Goal: Find contact information: Find contact information

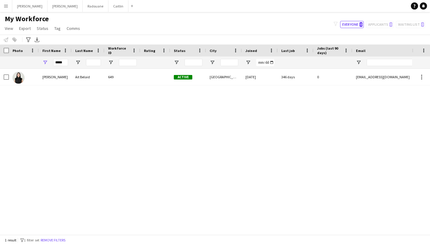
drag, startPoint x: 63, startPoint y: 92, endPoint x: 68, endPoint y: 85, distance: 8.6
click at [68, 85] on div "[PERSON_NAME]" at bounding box center [55, 77] width 33 height 16
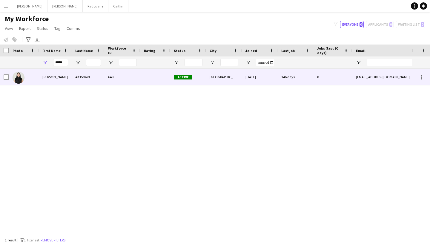
drag, startPoint x: 95, startPoint y: 79, endPoint x: 153, endPoint y: 77, distance: 58.8
click at [95, 79] on div "Ait Belaid" at bounding box center [88, 77] width 33 height 16
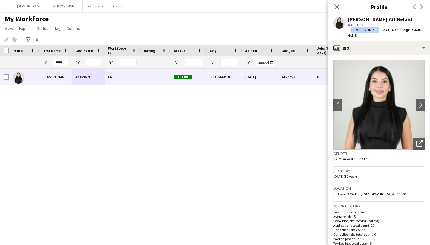
drag, startPoint x: 351, startPoint y: 29, endPoint x: 373, endPoint y: 30, distance: 22.1
click at [373, 30] on span "t. [PHONE_NUMBER]" at bounding box center [362, 30] width 31 height 4
copy span "[PHONE_NUMBER]"
drag, startPoint x: 416, startPoint y: 30, endPoint x: 376, endPoint y: 31, distance: 40.3
click at [376, 31] on app-profile-header "[PERSON_NAME] Belaid star Not rated t. [PHONE_NUMBER] | [EMAIL_ADDRESS][DOMAIN_…" at bounding box center [378, 27] width 101 height 27
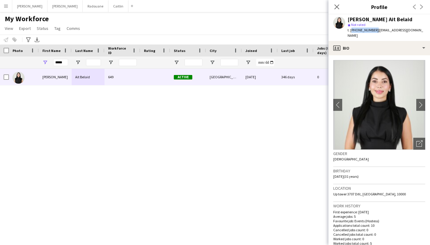
copy span "[EMAIL_ADDRESS][DOMAIN_NAME]"
drag, startPoint x: 358, startPoint y: 30, endPoint x: 373, endPoint y: 30, distance: 15.2
click at [373, 30] on span "t. [PHONE_NUMBER]" at bounding box center [362, 30] width 31 height 4
copy span "543137246"
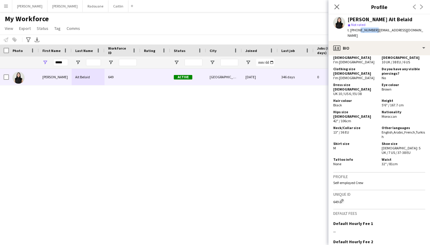
scroll to position [319, 0]
click at [64, 61] on input "*****" at bounding box center [60, 62] width 15 height 7
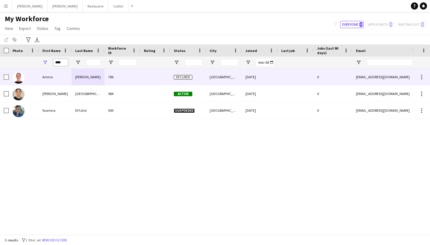
type input "****"
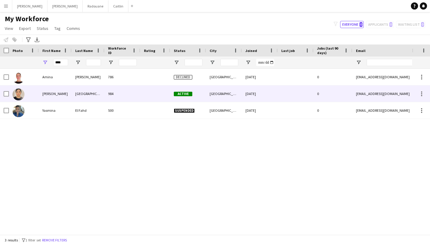
click at [67, 95] on div "[PERSON_NAME]" at bounding box center [55, 93] width 33 height 16
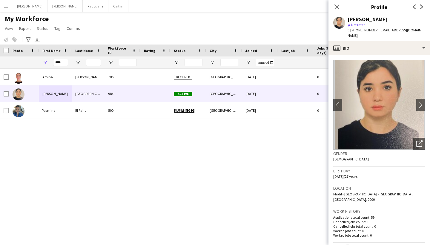
drag, startPoint x: 376, startPoint y: 29, endPoint x: 429, endPoint y: 29, distance: 53.1
click at [429, 29] on app-profile-header "Mina Sabah star Not rated t. [PHONE_NUMBER] | [EMAIL_ADDRESS][DOMAIN_NAME]" at bounding box center [378, 27] width 101 height 27
copy span "[EMAIL_ADDRESS][DOMAIN_NAME]"
drag, startPoint x: 357, startPoint y: 30, endPoint x: 373, endPoint y: 30, distance: 15.8
click at [373, 30] on span "t. [PHONE_NUMBER]" at bounding box center [362, 30] width 31 height 4
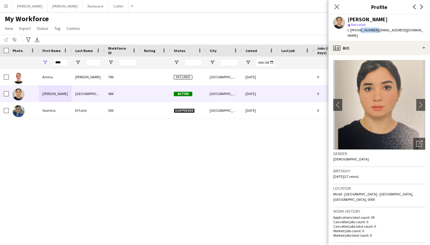
copy span "521520477"
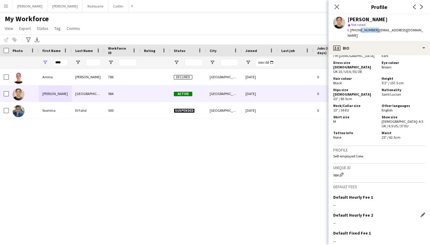
scroll to position [285, 0]
